Goal: Transaction & Acquisition: Subscribe to service/newsletter

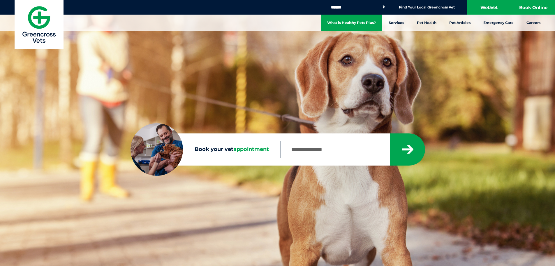
click at [371, 25] on link "What is Healthy Pets Plus?" at bounding box center [352, 23] width 62 height 16
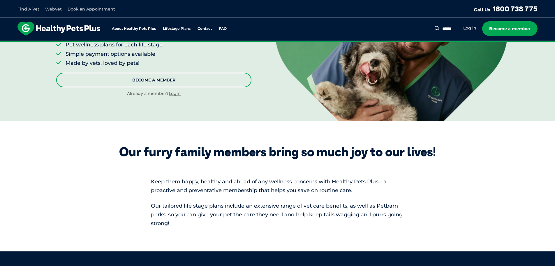
click at [187, 76] on link "Become A Member" at bounding box center [153, 80] width 195 height 15
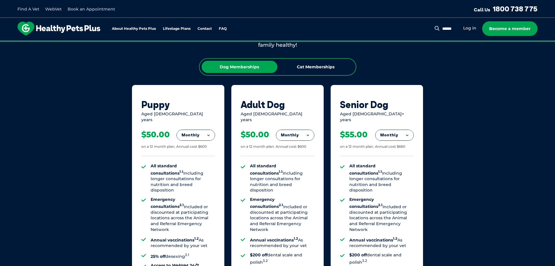
scroll to position [374, 0]
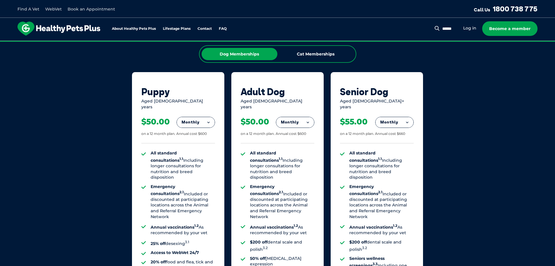
click at [305, 120] on button "Monthly" at bounding box center [295, 122] width 38 height 10
click at [305, 127] on li "Fortnightly" at bounding box center [295, 134] width 38 height 14
click at [305, 117] on button "Fortnightly" at bounding box center [293, 122] width 41 height 10
click at [296, 158] on li "Yearly" at bounding box center [293, 162] width 41 height 14
click at [306, 119] on button "Yearly" at bounding box center [295, 122] width 38 height 10
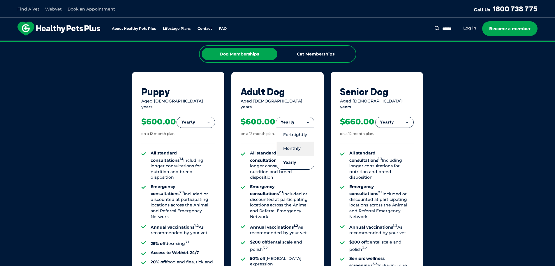
click at [298, 144] on li "Monthly" at bounding box center [295, 148] width 38 height 14
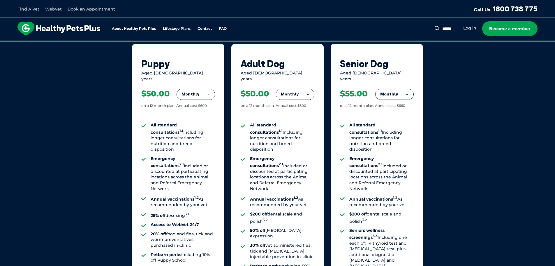
scroll to position [422, 0]
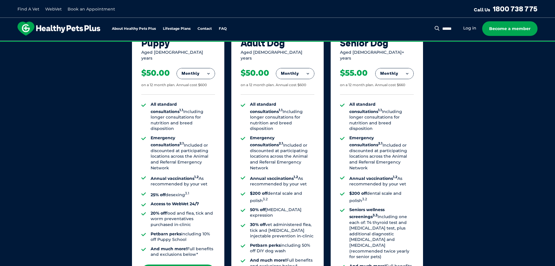
drag, startPoint x: 351, startPoint y: 24, endPoint x: 362, endPoint y: 40, distance: 19.8
click at [362, 40] on div "About Healthy Pets Plus Lifestage Plans Dog Memberships Puppy Adult Dog Senior …" at bounding box center [277, 29] width 555 height 23
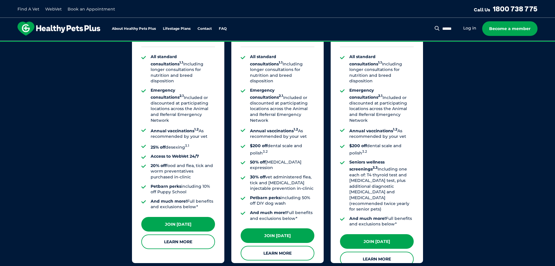
scroll to position [519, 0]
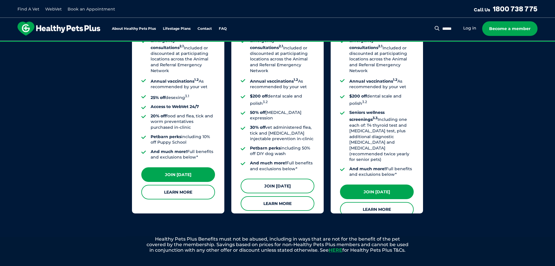
click at [287, 178] on link "Join [DATE]" at bounding box center [278, 185] width 74 height 15
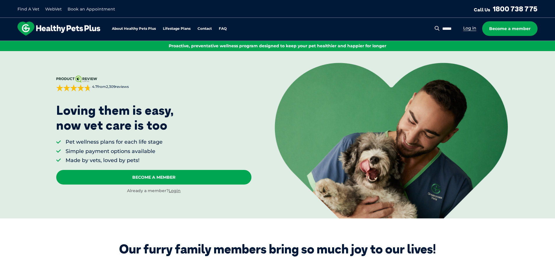
click at [472, 29] on link "Log in" at bounding box center [470, 28] width 13 height 6
click at [84, 9] on link "Book an Appointment" at bounding box center [92, 8] width 48 height 5
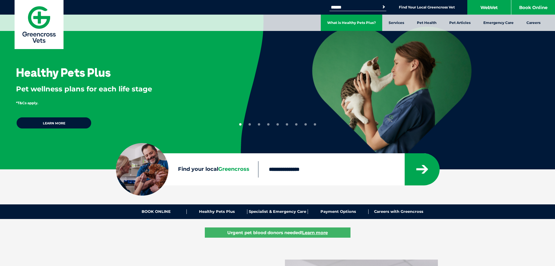
click at [362, 21] on link "What is Healthy Pets Plus?" at bounding box center [352, 23] width 62 height 16
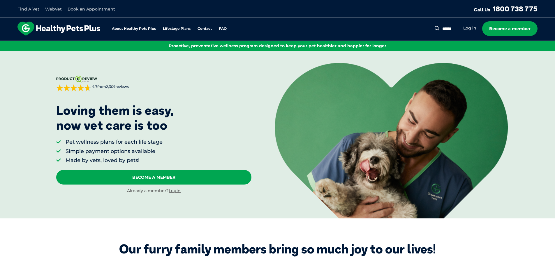
click at [471, 27] on link "Log in" at bounding box center [470, 28] width 13 height 6
